Goal: Register for event/course

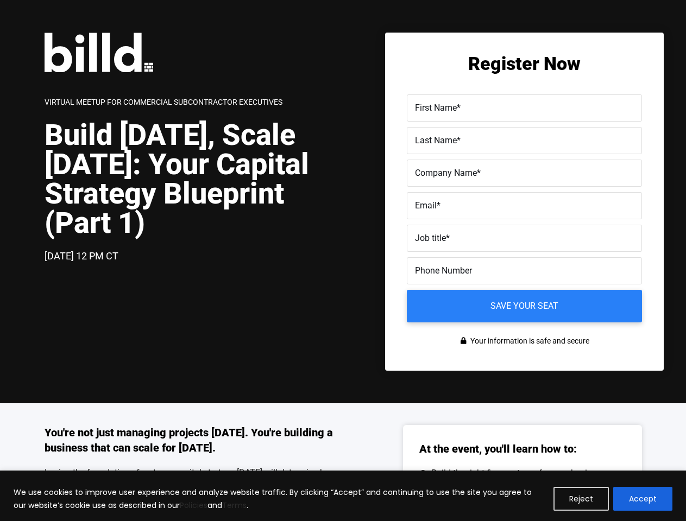
click at [343, 261] on div "[DATE] 12 PM CT" at bounding box center [194, 257] width 299 height 16
click at [581, 499] on button "Reject" at bounding box center [580, 499] width 55 height 24
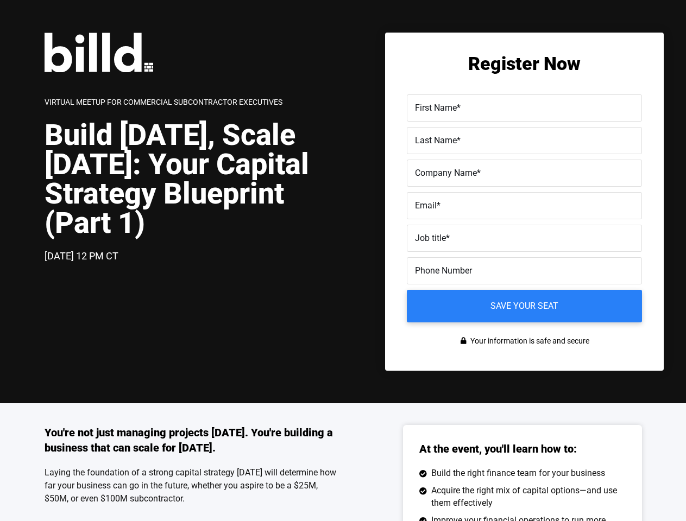
click at [643, 499] on div "You're not just managing projects [DATE]. You're building a business that can s…" at bounding box center [343, 528] width 686 height 251
click at [524, 208] on label "Email *" at bounding box center [524, 206] width 219 height 16
click at [524, 208] on input "Email *" at bounding box center [524, 205] width 235 height 27
